Goal: Task Accomplishment & Management: Complete application form

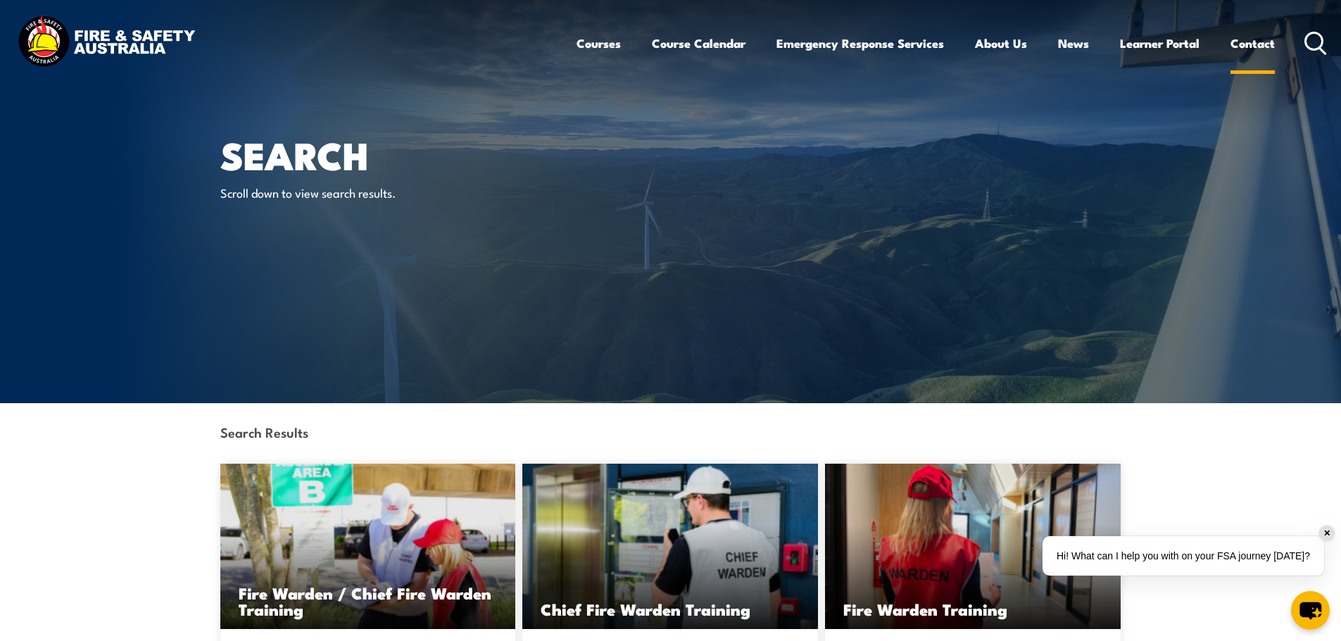
click at [1273, 47] on div "Courses Course Calendar Emergency Response Services Services Overview Emergency…" at bounding box center [951, 43] width 751 height 61
click at [1251, 45] on link "Contact" at bounding box center [1252, 43] width 44 height 37
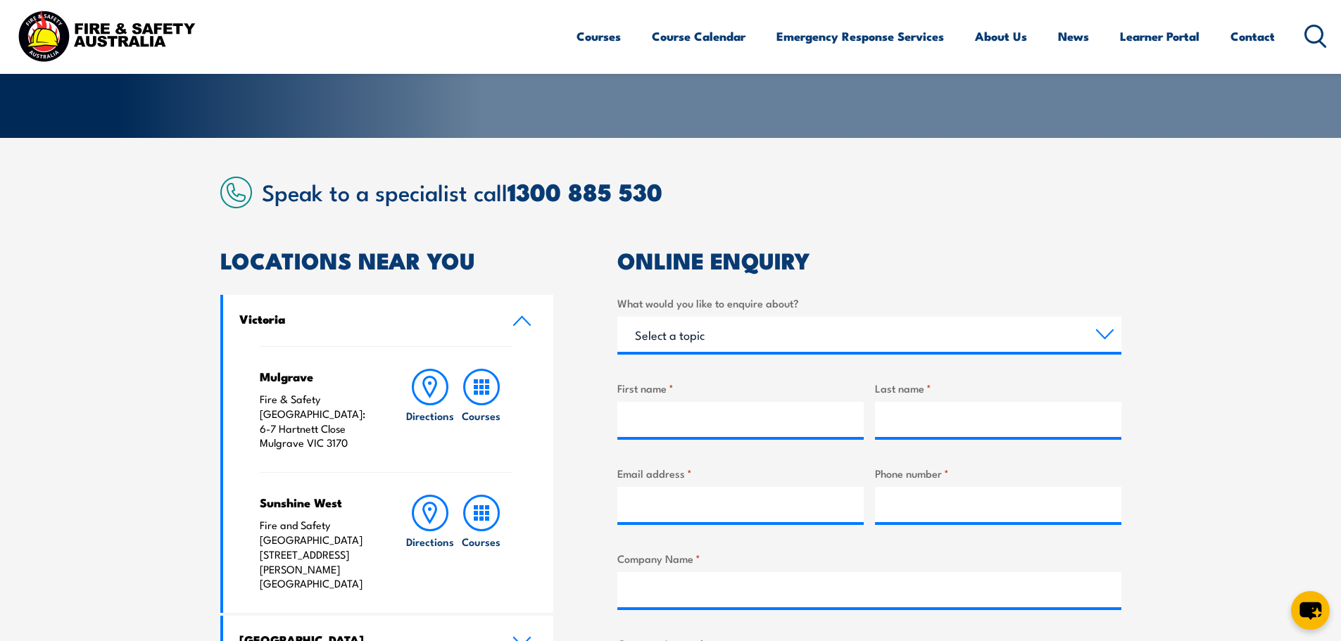
scroll to position [282, 0]
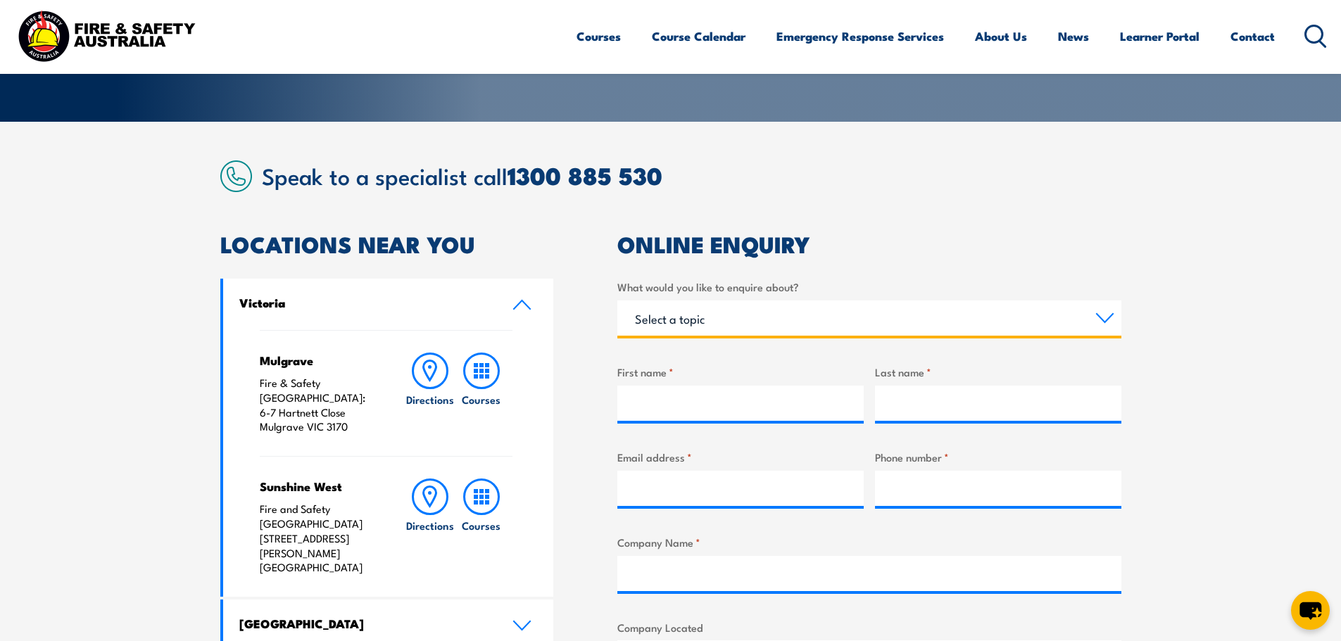
click at [724, 324] on select "Select a topic Training Emergency Response Services General Enquiry" at bounding box center [869, 318] width 504 height 35
select select "Training"
click at [617, 301] on select "Select a topic Training Emergency Response Services General Enquiry" at bounding box center [869, 318] width 504 height 35
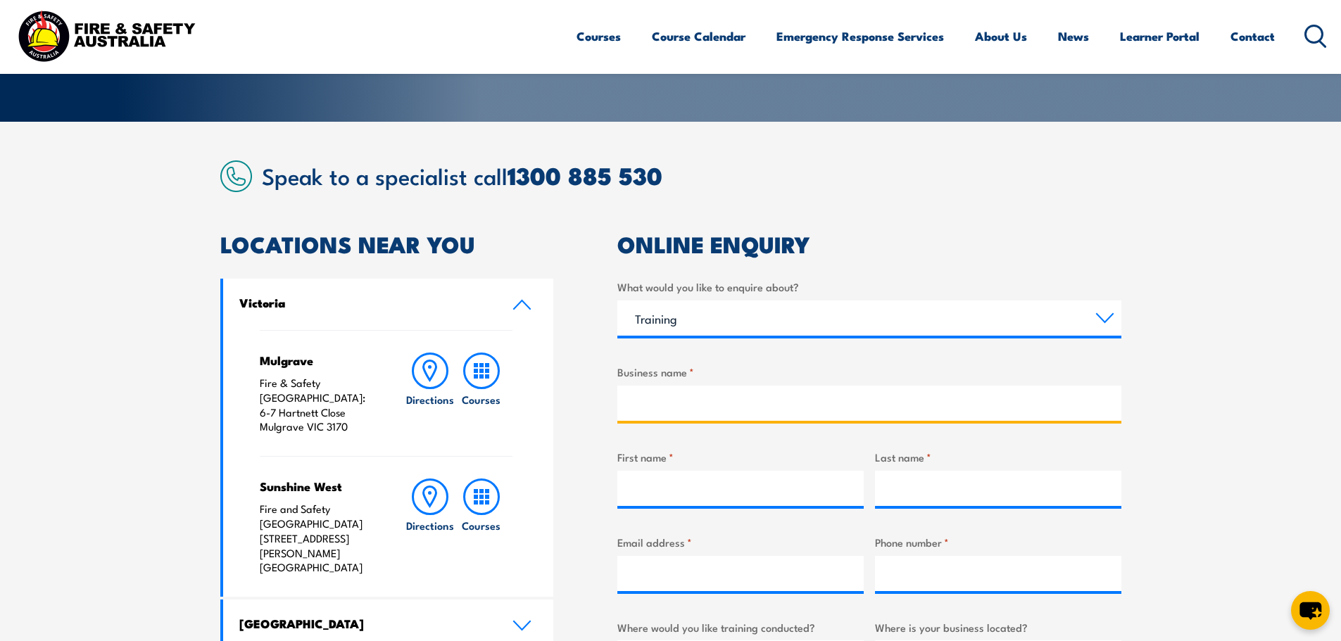
click at [702, 404] on input "Business name *" at bounding box center [869, 403] width 504 height 35
type input "Compass Group"
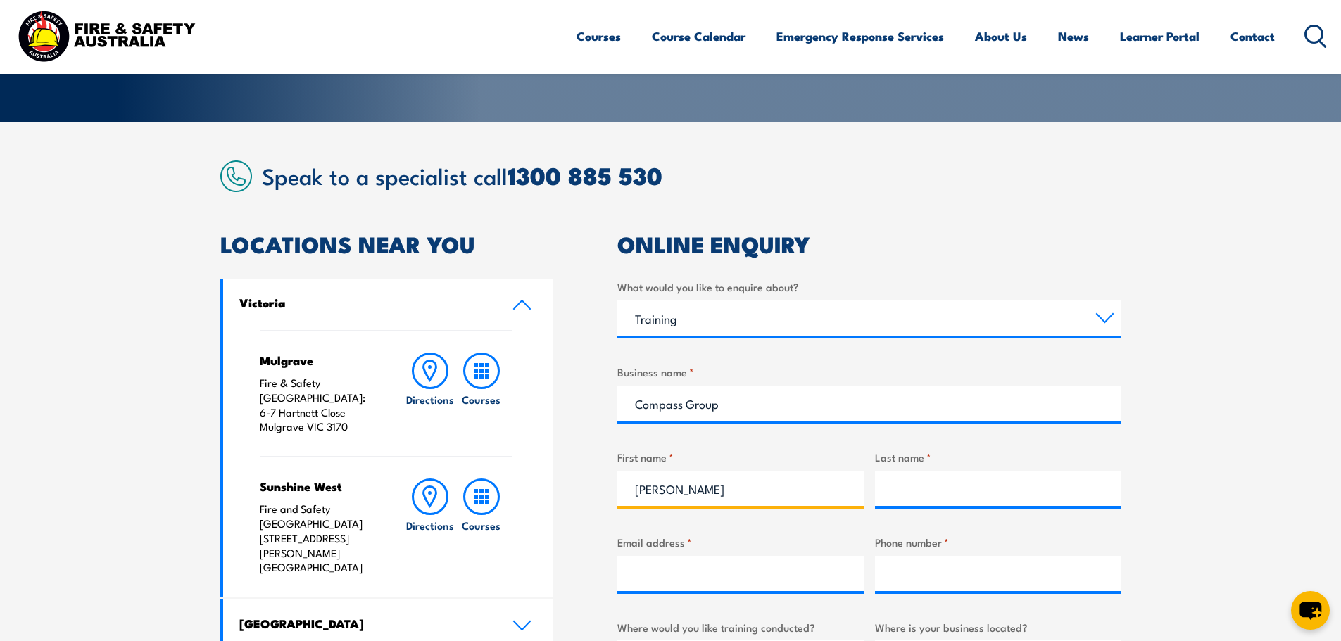
type input "[PERSON_NAME]"
type input "k"
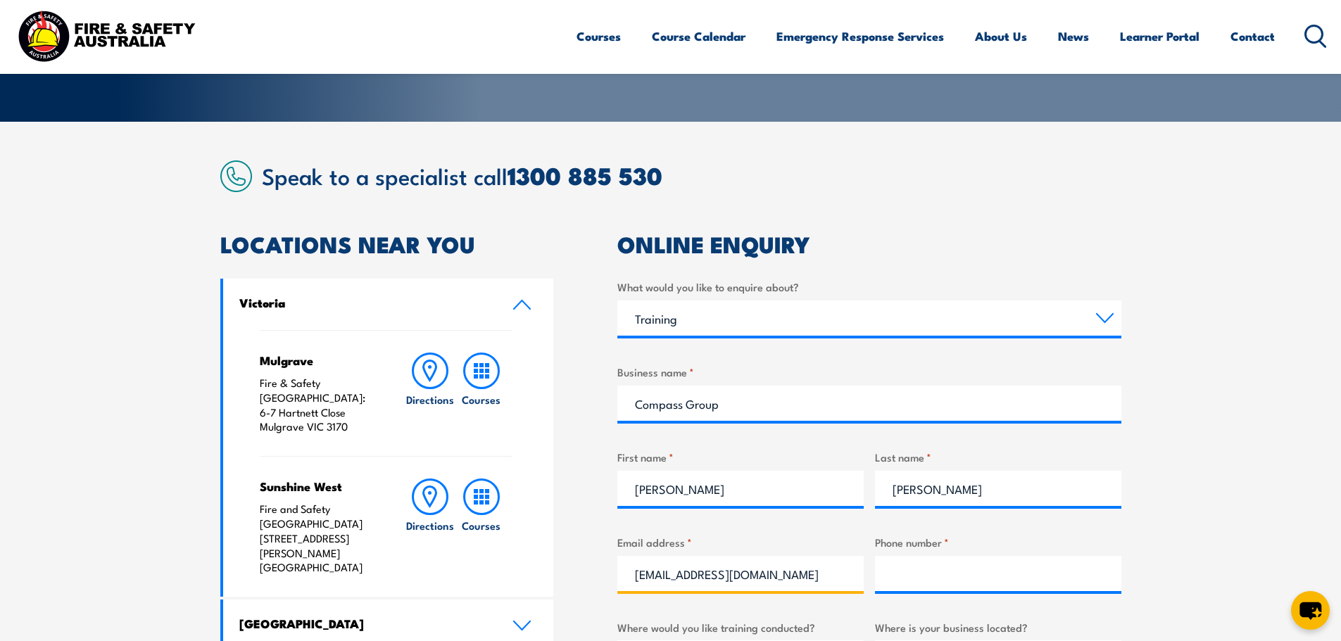
scroll to position [0, 0]
type input "[EMAIL_ADDRESS][DOMAIN_NAME]"
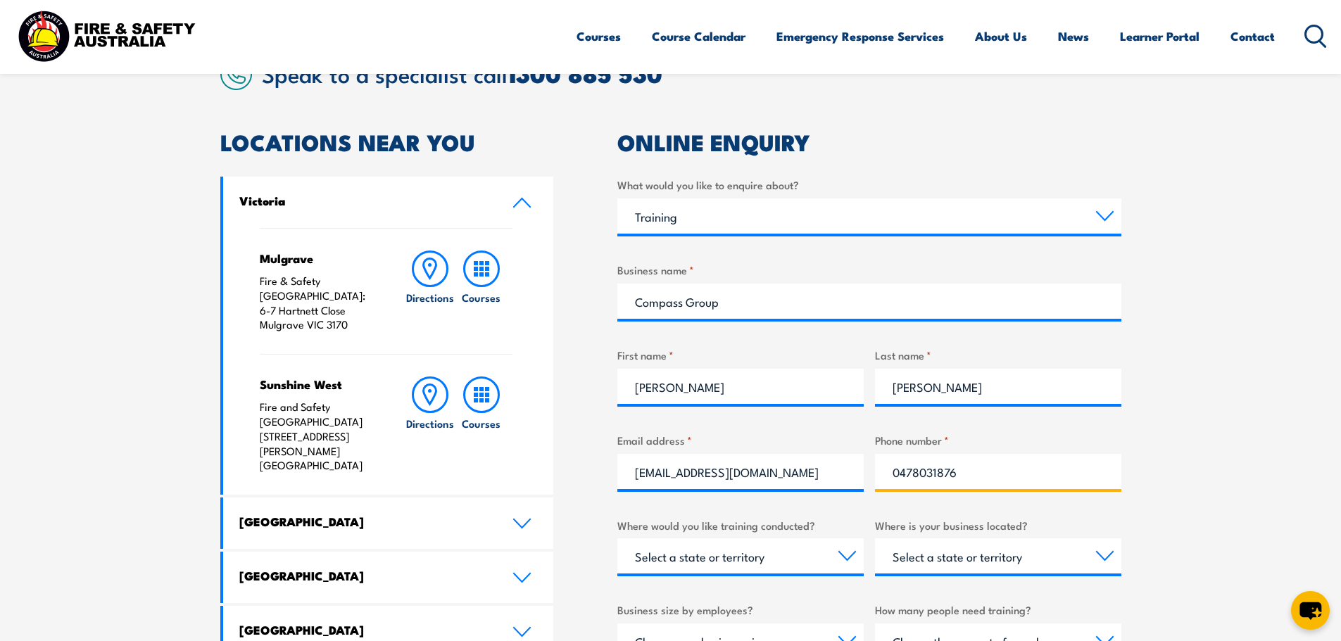
scroll to position [563, 0]
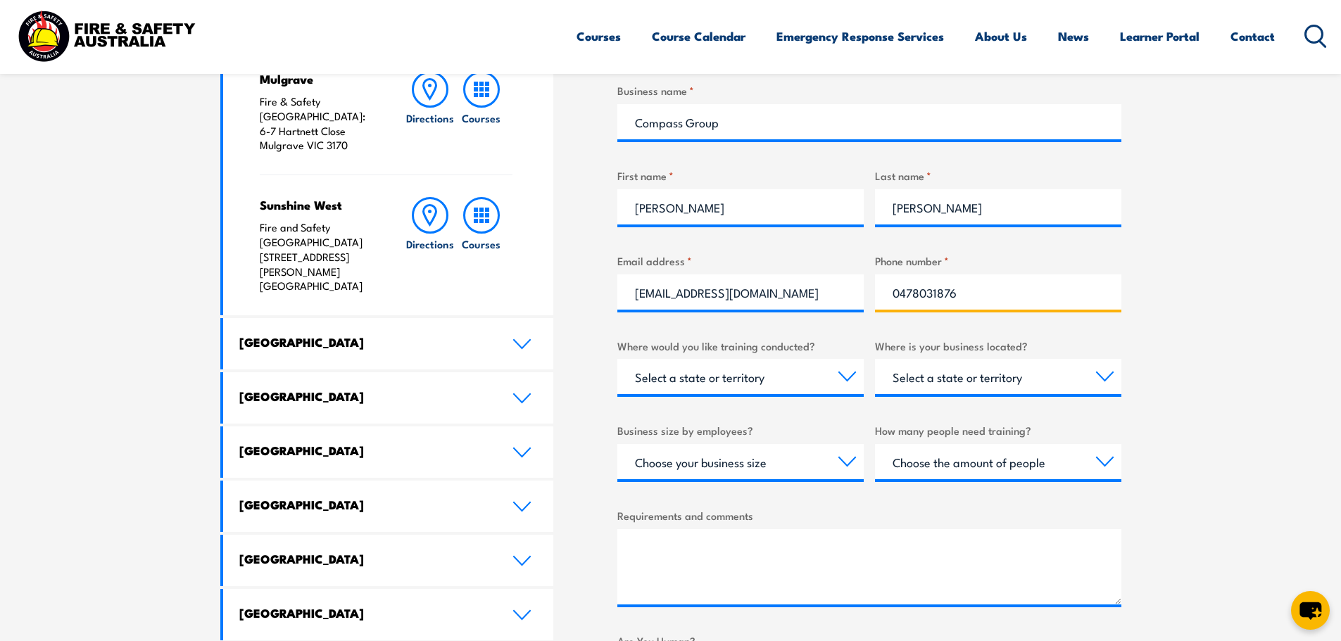
type input "0478031876"
click at [739, 372] on select "Select a state or territory Nationally - multiple locations [GEOGRAPHIC_DATA] […" at bounding box center [740, 376] width 246 height 35
select select "WA"
click at [617, 359] on select "Select a state or territory Nationally - multiple locations [GEOGRAPHIC_DATA] […" at bounding box center [740, 376] width 246 height 35
click at [949, 394] on div "Select a state or territory [GEOGRAPHIC_DATA] [GEOGRAPHIC_DATA] [GEOGRAPHIC_DAT…" at bounding box center [998, 376] width 246 height 35
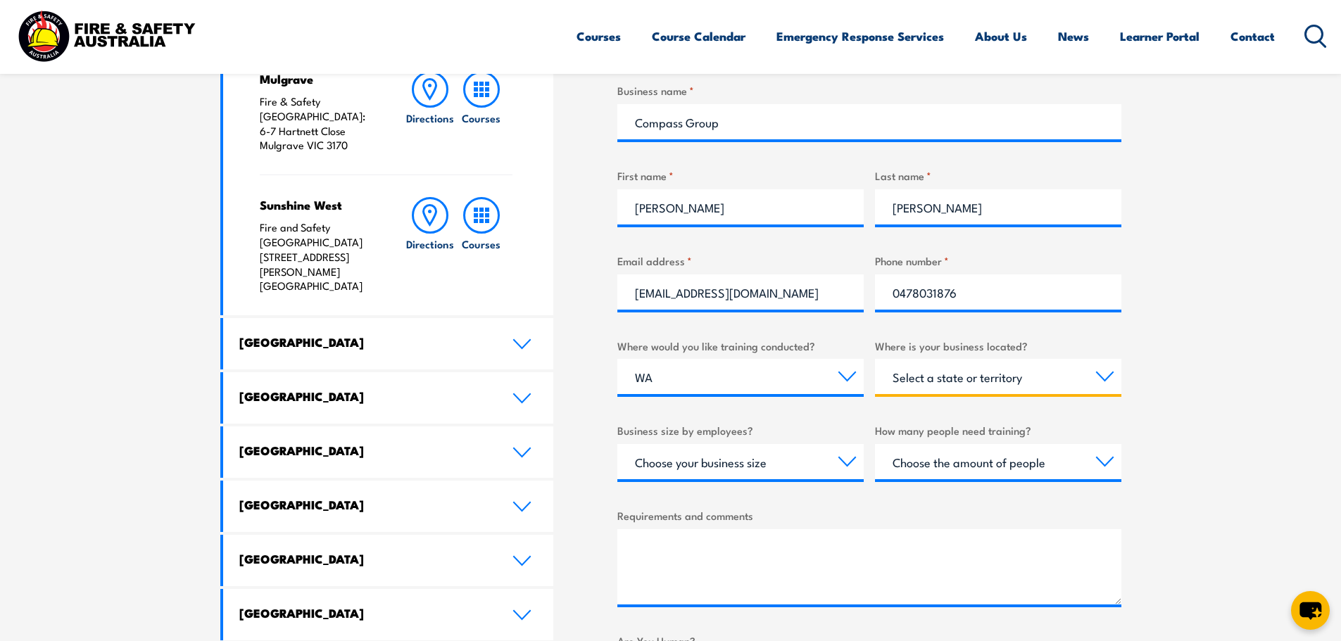
click at [971, 385] on select "Select a state or territory [GEOGRAPHIC_DATA] [GEOGRAPHIC_DATA] [GEOGRAPHIC_DAT…" at bounding box center [998, 376] width 246 height 35
select select "WA"
click at [875, 359] on select "Select a state or territory [GEOGRAPHIC_DATA] [GEOGRAPHIC_DATA] [GEOGRAPHIC_DAT…" at bounding box center [998, 376] width 246 height 35
click at [818, 465] on select "Choose your business size 1 to 19 20 to 199 200+" at bounding box center [740, 461] width 246 height 35
select select "200+"
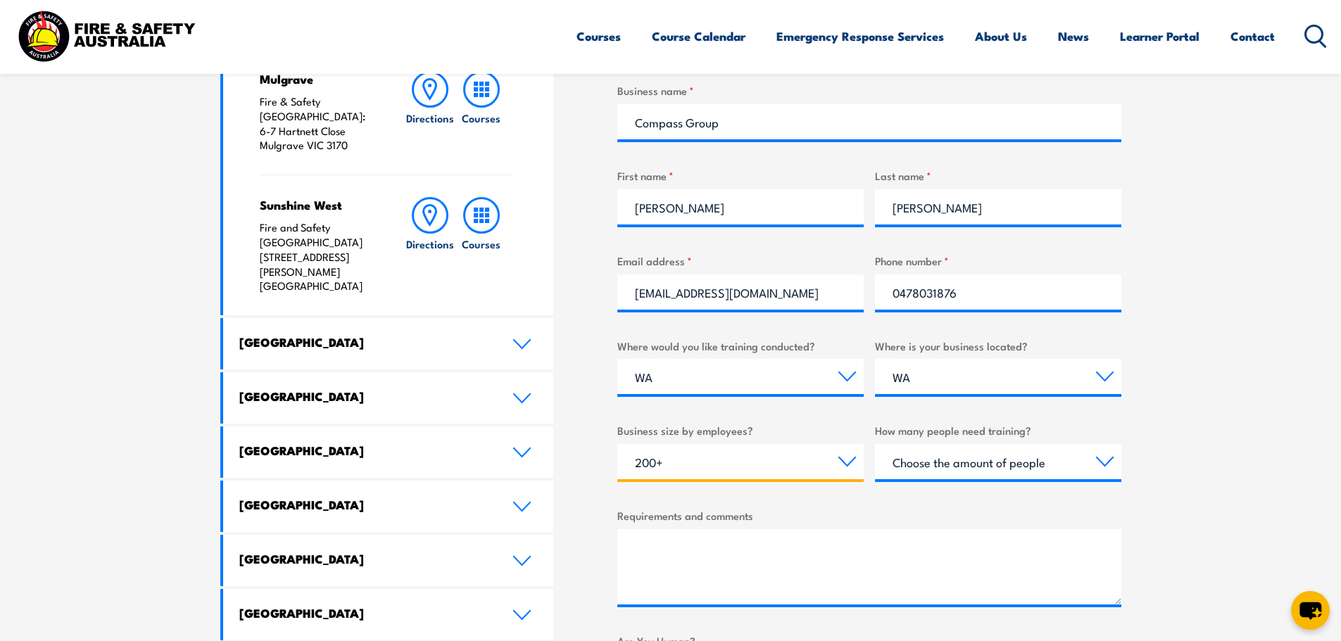
click at [617, 444] on select "Choose your business size 1 to 19 20 to 199 200+" at bounding box center [740, 461] width 246 height 35
drag, startPoint x: 950, startPoint y: 465, endPoint x: 960, endPoint y: 478, distance: 16.6
click at [950, 465] on select "Choose the amount of people 1 to 4 5 to 19 20+" at bounding box center [998, 461] width 246 height 35
select select "1 to 4"
click at [875, 444] on select "Choose the amount of people 1 to 4 5 to 19 20+" at bounding box center [998, 461] width 246 height 35
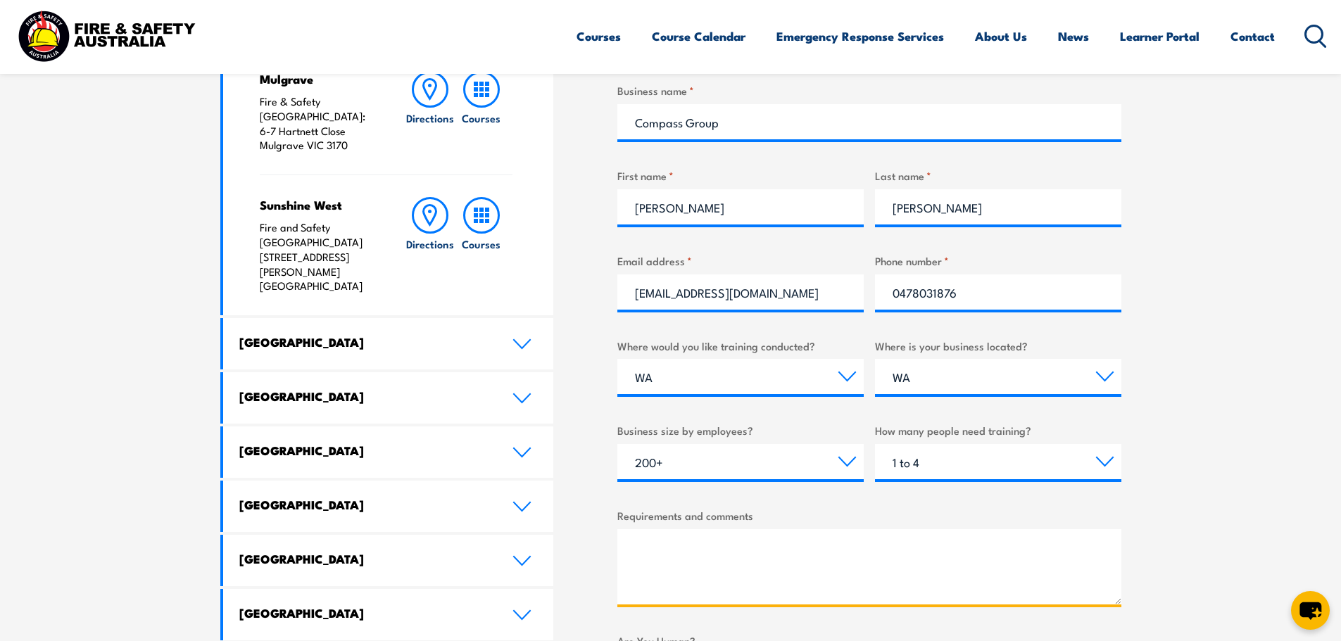
click at [738, 559] on textarea "Requirements and comments" at bounding box center [869, 566] width 504 height 75
paste textarea "Can I please book in below team members for Fire Warden training? PO’s attached…"
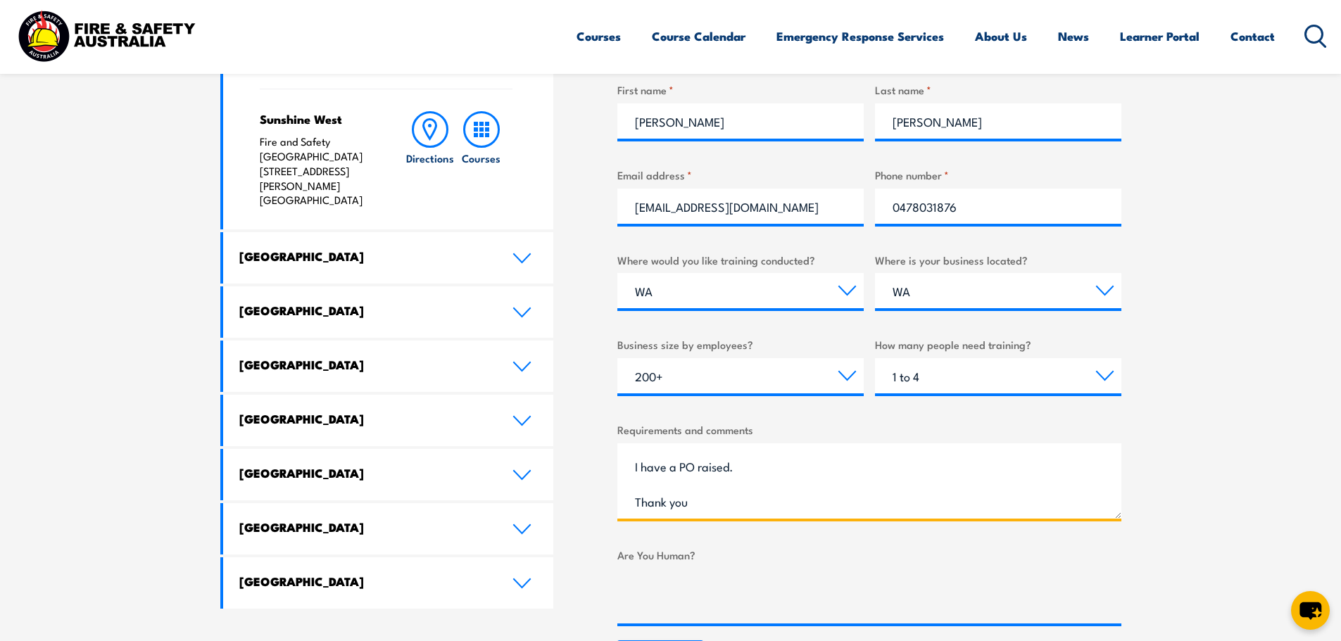
scroll to position [845, 0]
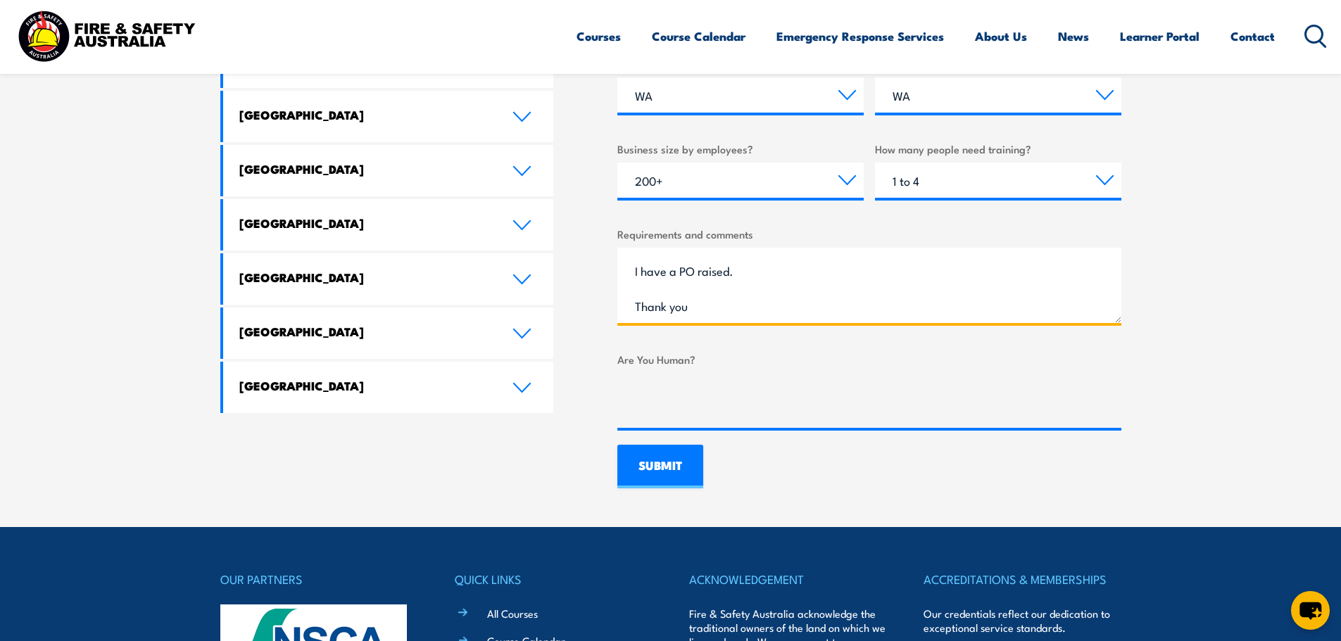
type textarea "Hi, Can I please book in: Can I please book in below team members for Fire Ward…"
click at [676, 458] on input "SUBMIT" at bounding box center [660, 467] width 86 height 44
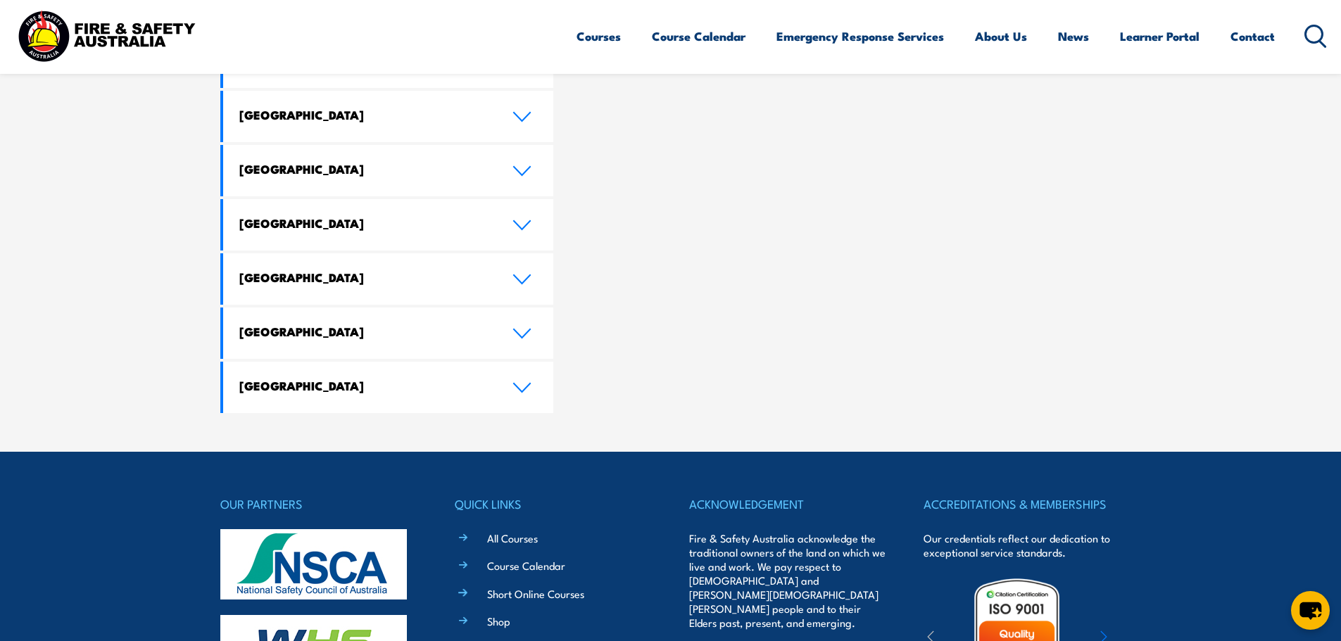
scroll to position [0, 0]
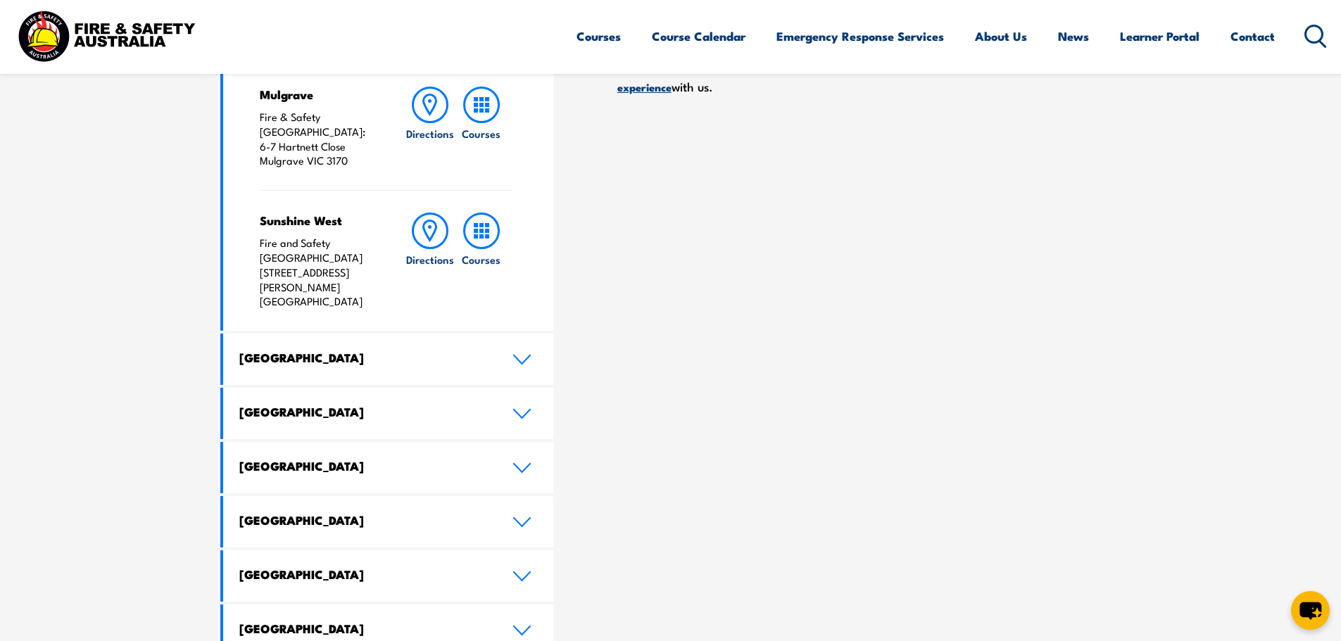
scroll to position [422, 0]
